Goal: Task Accomplishment & Management: Complete application form

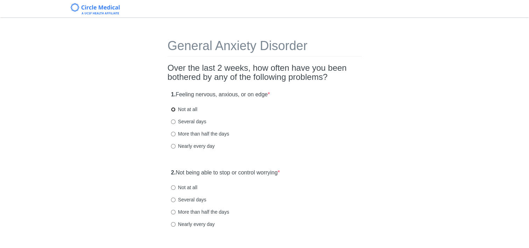
click at [175, 108] on input "Not at all" at bounding box center [173, 109] width 5 height 5
radio input "true"
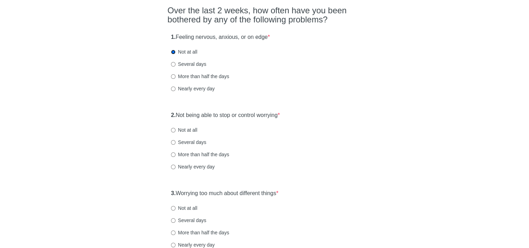
scroll to position [70, 0]
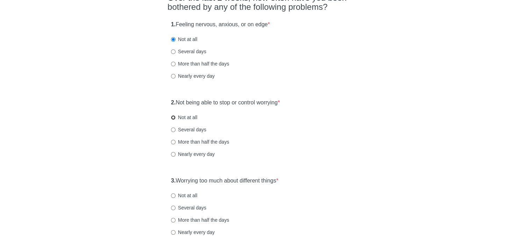
click at [174, 118] on input "Not at all" at bounding box center [173, 117] width 5 height 5
radio input "true"
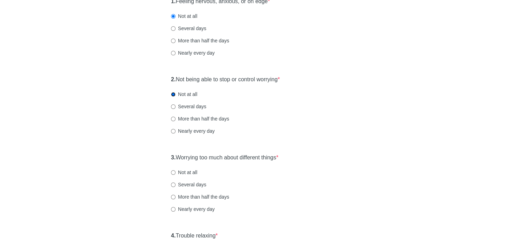
scroll to position [105, 0]
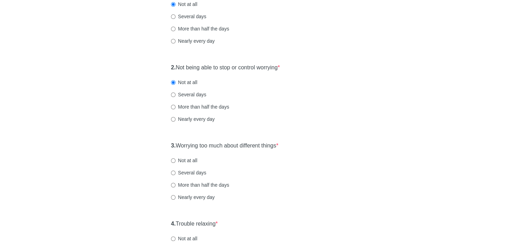
click at [174, 157] on label "Not at all" at bounding box center [184, 160] width 26 height 7
click at [174, 158] on input "Not at all" at bounding box center [173, 160] width 5 height 5
radio input "true"
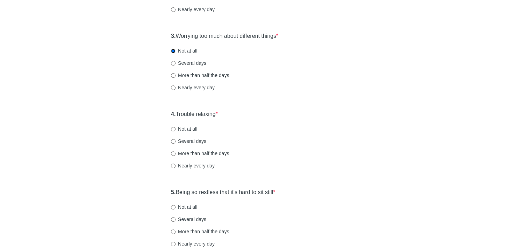
scroll to position [245, 0]
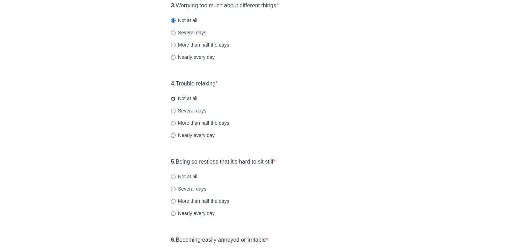
click at [173, 99] on input "Not at all" at bounding box center [173, 98] width 5 height 5
radio input "true"
click at [173, 176] on input "Not at all" at bounding box center [173, 176] width 5 height 5
radio input "true"
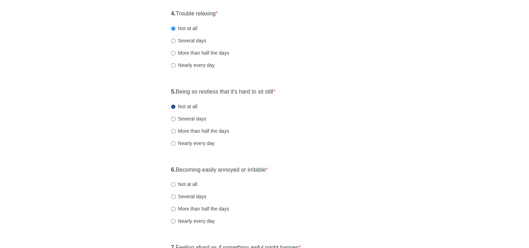
scroll to position [350, 0]
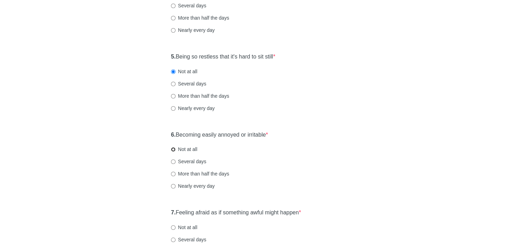
click at [173, 151] on input "Not at all" at bounding box center [173, 149] width 5 height 5
radio input "true"
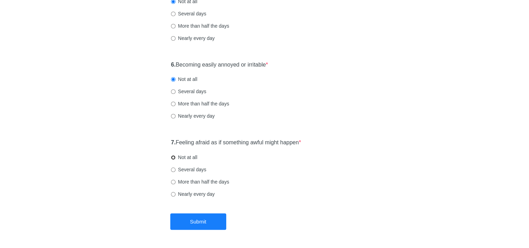
click at [174, 157] on input "Not at all" at bounding box center [173, 157] width 5 height 5
radio input "true"
click at [192, 217] on button "Submit" at bounding box center [198, 221] width 56 height 16
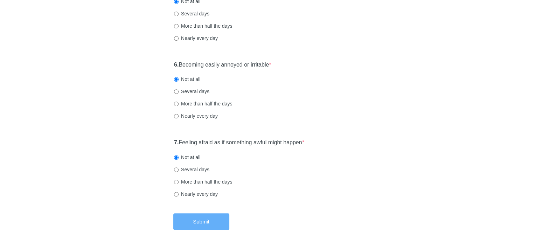
scroll to position [0, 0]
